Goal: Information Seeking & Learning: Check status

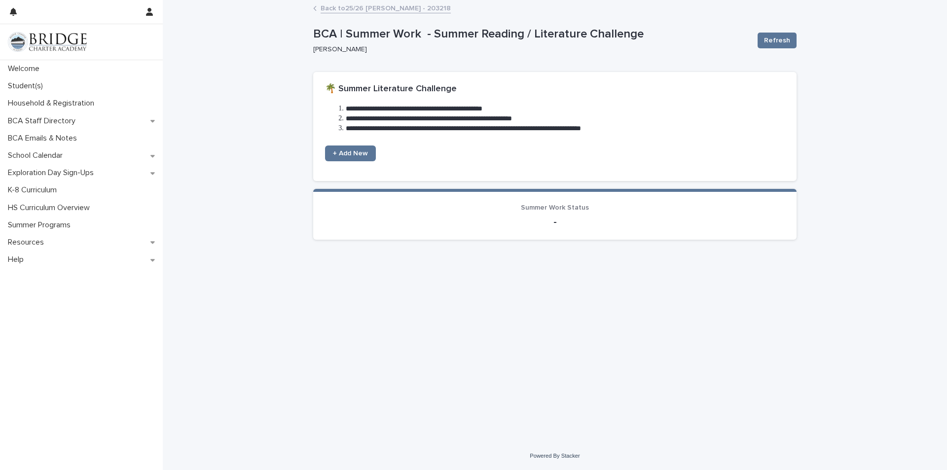
click at [403, 4] on link "Back to 25/26 [PERSON_NAME] - 203218" at bounding box center [386, 7] width 130 height 11
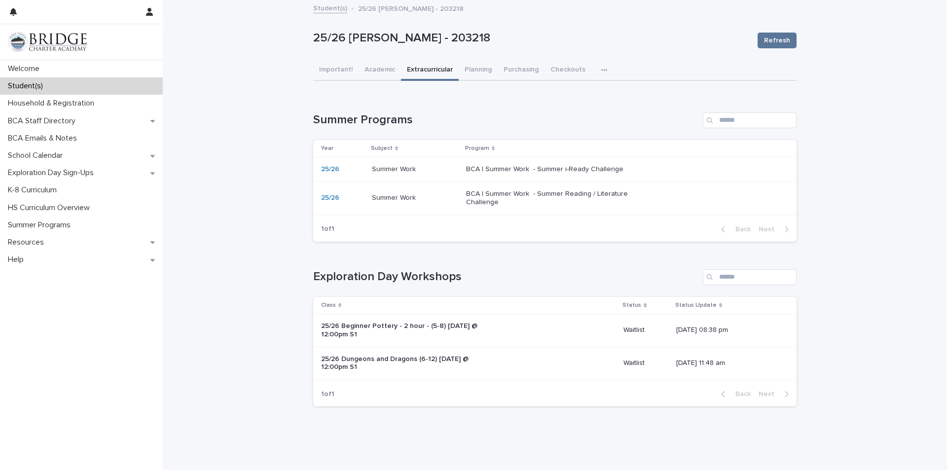
click at [536, 192] on p "BCA | Summer Work - Summer Reading / Literature Challenge" at bounding box center [548, 198] width 164 height 17
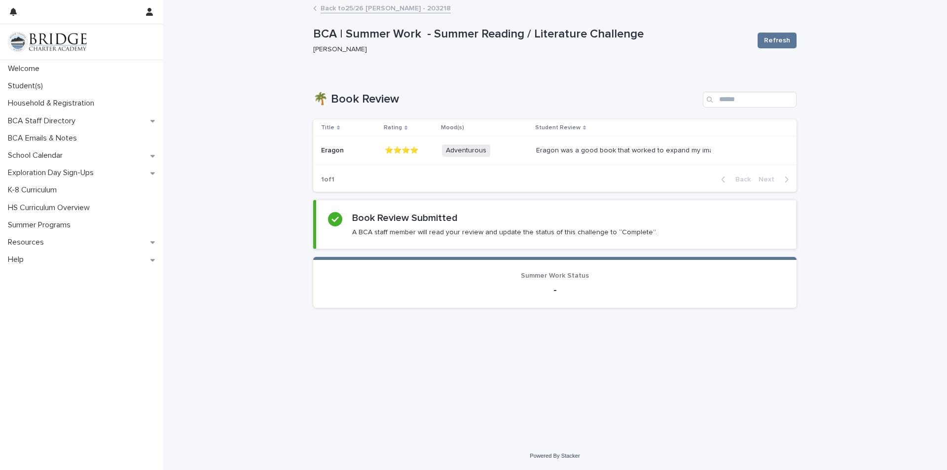
click at [377, 7] on link "Back to 25/26 [PERSON_NAME] - 203218" at bounding box center [386, 7] width 130 height 11
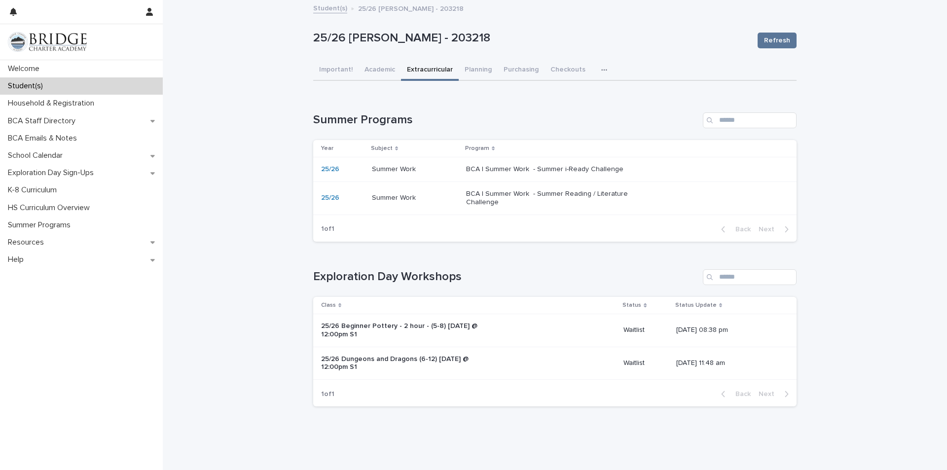
click at [482, 180] on td "BCA | Summer Work - Summer i-Ready Challenge" at bounding box center [629, 169] width 334 height 25
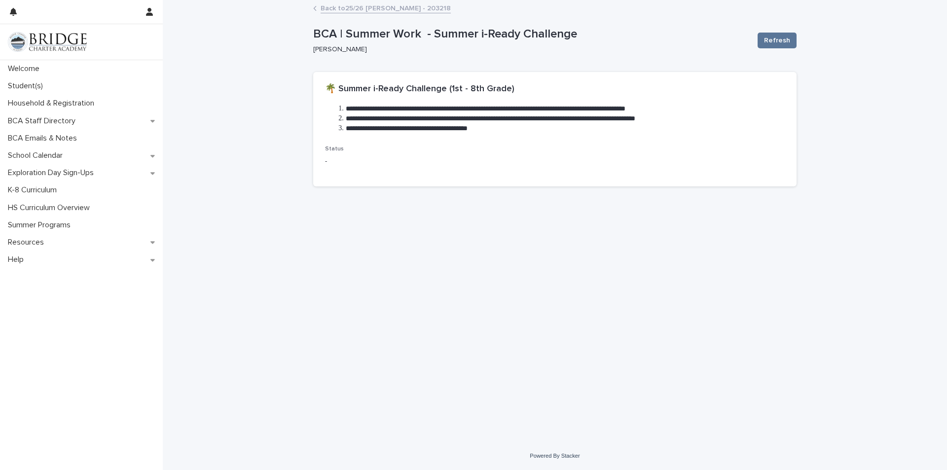
click at [370, 14] on div "Back to 25/26 [PERSON_NAME] - 203218" at bounding box center [554, 9] width 493 height 14
click at [379, 5] on link "Back to 25/26 [PERSON_NAME] - 203218" at bounding box center [386, 7] width 130 height 11
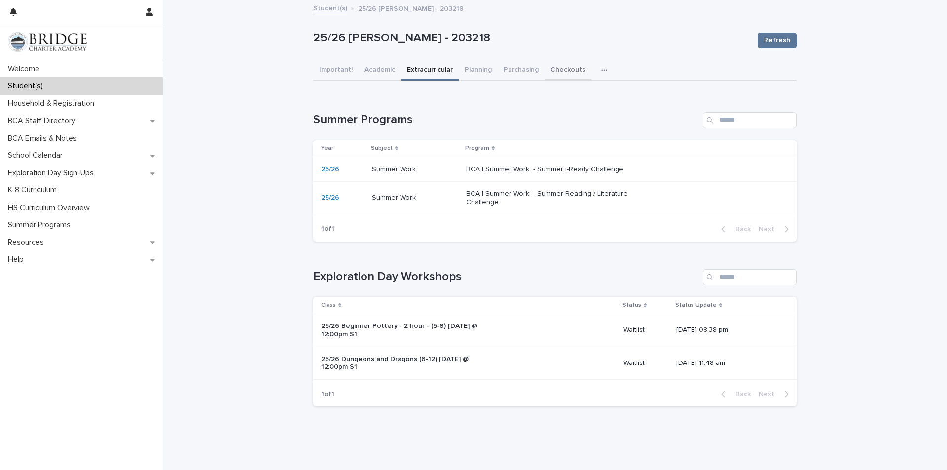
click at [565, 66] on button "Checkouts" at bounding box center [568, 70] width 47 height 21
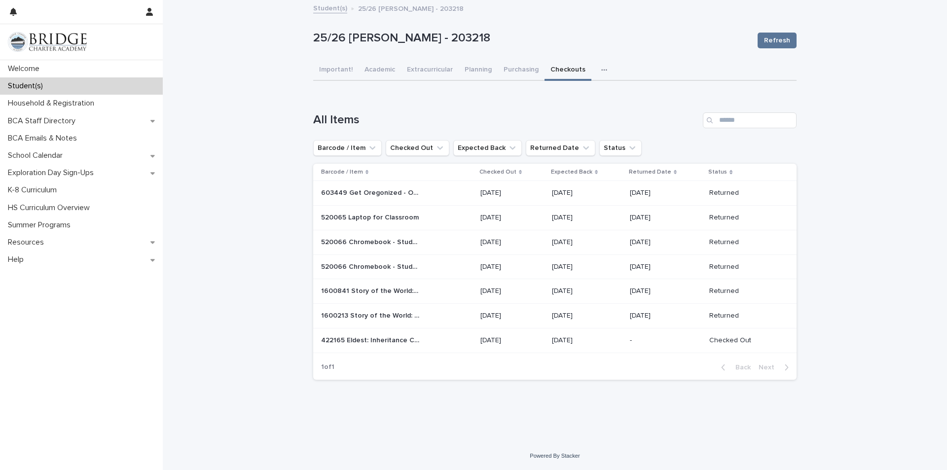
click at [404, 339] on p "422165 Eldest: Inheritance Cycle #2" at bounding box center [371, 339] width 101 height 10
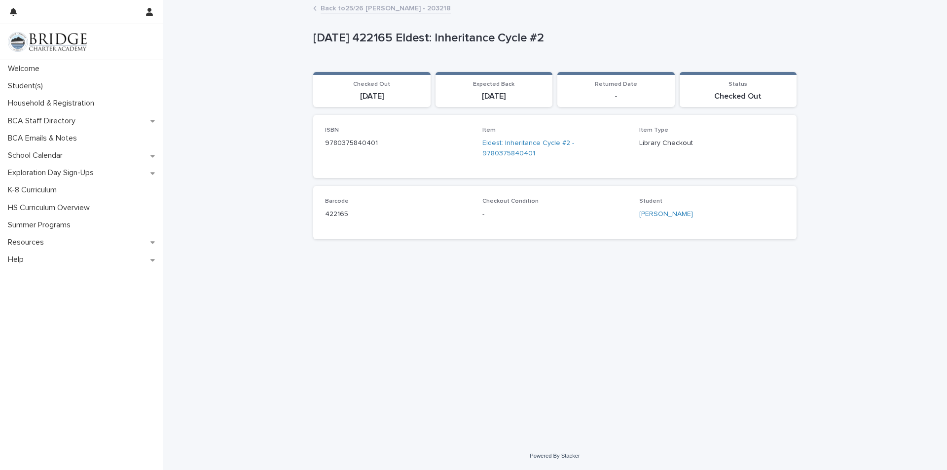
click at [387, 8] on link "Back to 25/26 [PERSON_NAME] - 203218" at bounding box center [386, 7] width 130 height 11
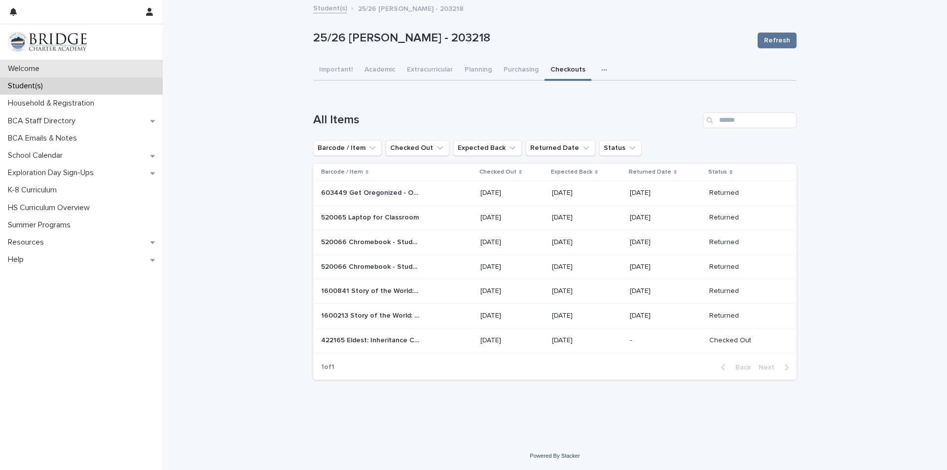
click at [20, 70] on p "Welcome" at bounding box center [25, 68] width 43 height 9
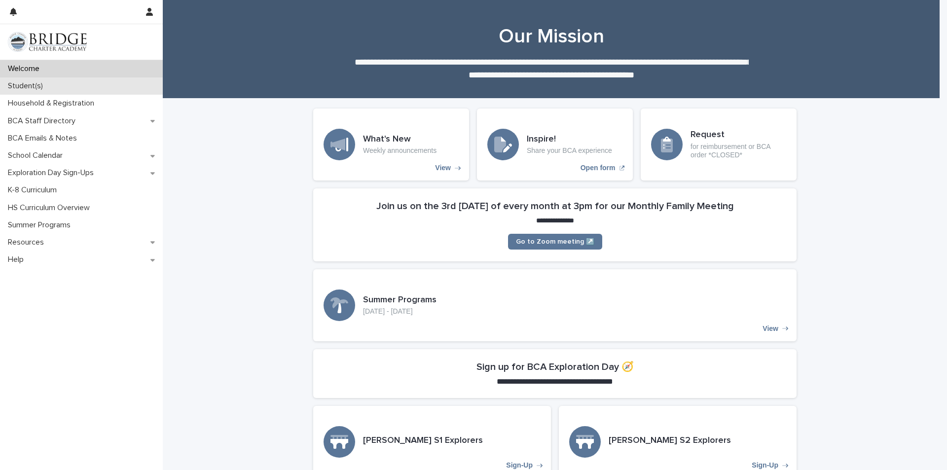
click at [27, 83] on p "Student(s)" at bounding box center [27, 85] width 47 height 9
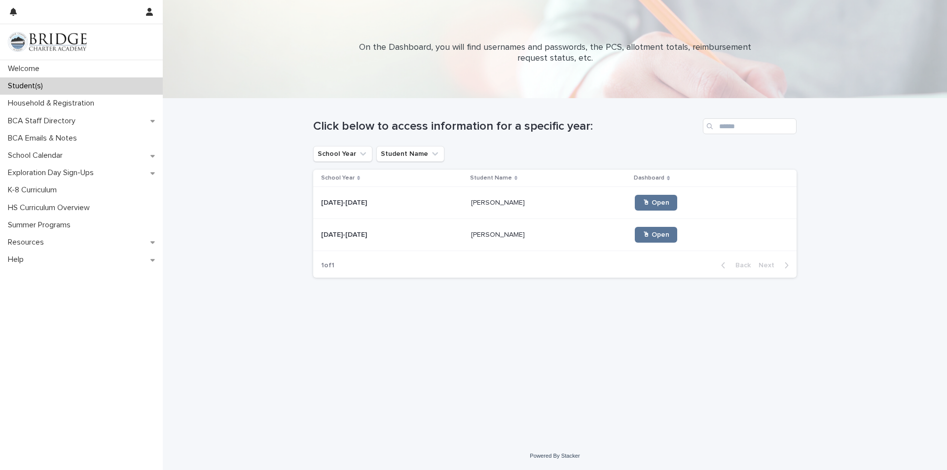
click at [354, 195] on div "[DATE]-[DATE] [DATE]-[DATE]" at bounding box center [392, 203] width 142 height 16
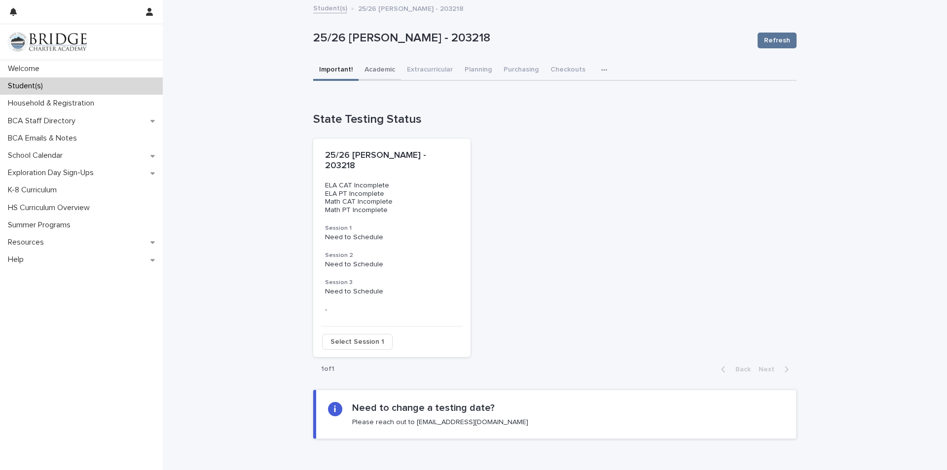
click at [366, 74] on button "Academic" at bounding box center [380, 70] width 42 height 21
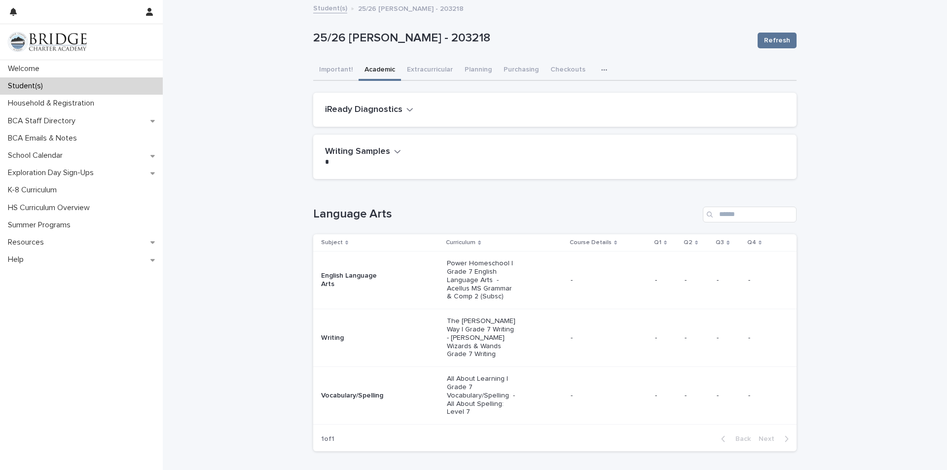
click at [407, 106] on icon "button" at bounding box center [410, 109] width 7 height 9
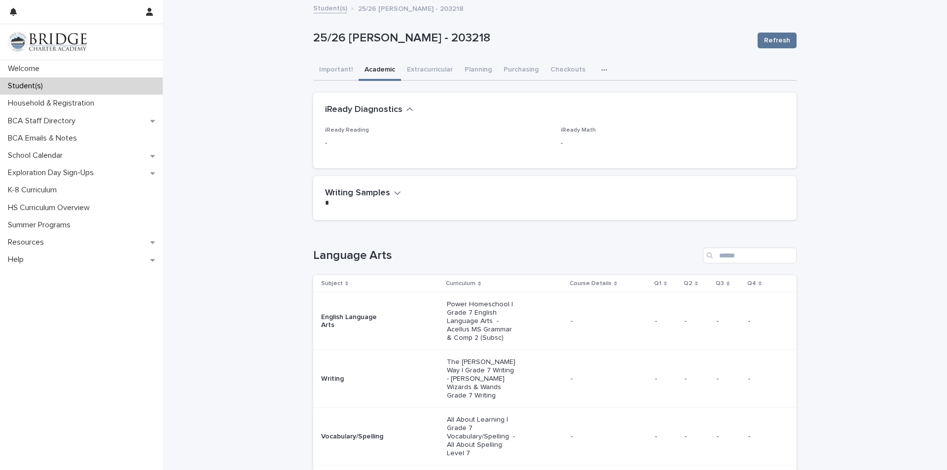
click at [407, 108] on icon "button" at bounding box center [410, 109] width 7 height 9
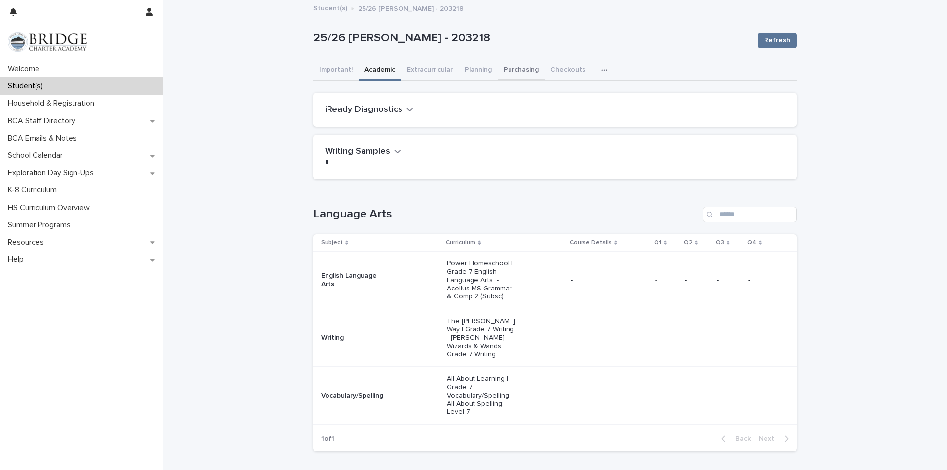
click at [522, 69] on button "Purchasing" at bounding box center [521, 70] width 47 height 21
